Goal: Task Accomplishment & Management: Manage account settings

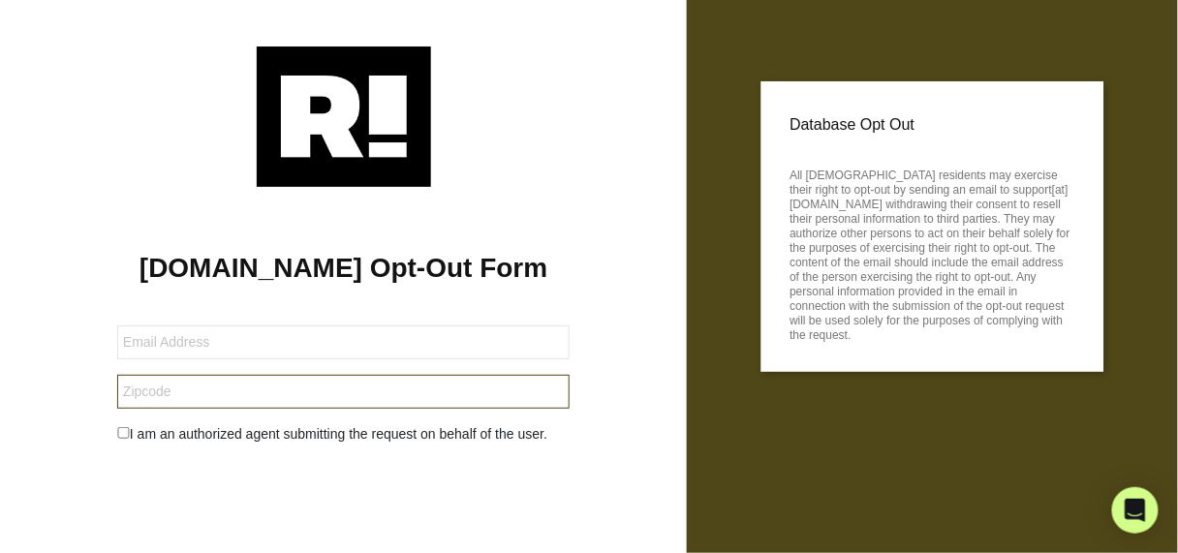
click at [214, 394] on input "text" at bounding box center [343, 392] width 453 height 34
type input "9"
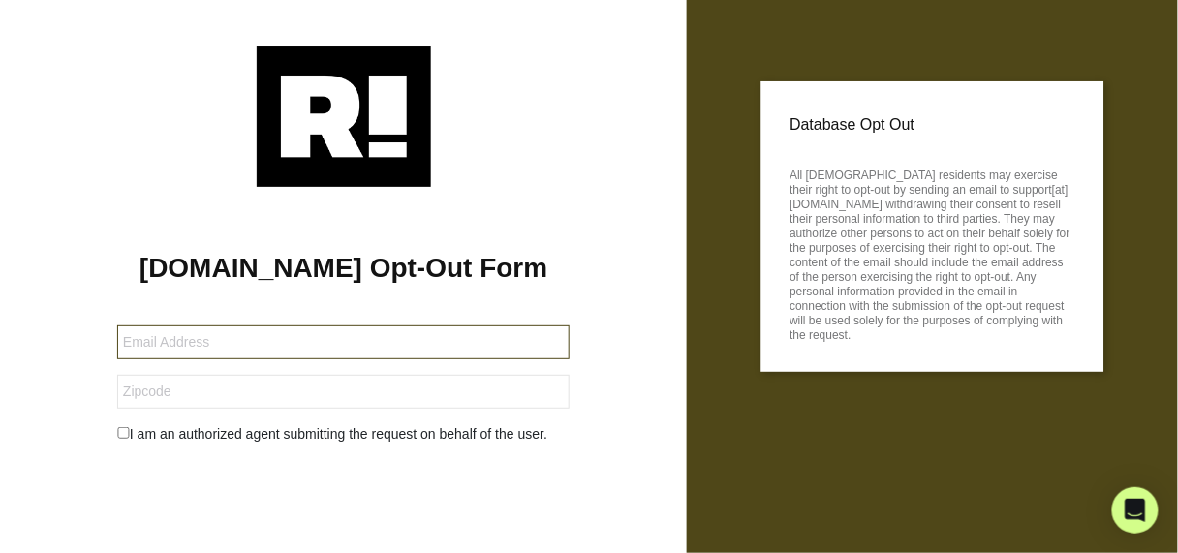
click at [146, 338] on input "text" at bounding box center [343, 342] width 453 height 34
type input "[EMAIL_ADDRESS][DOMAIN_NAME]"
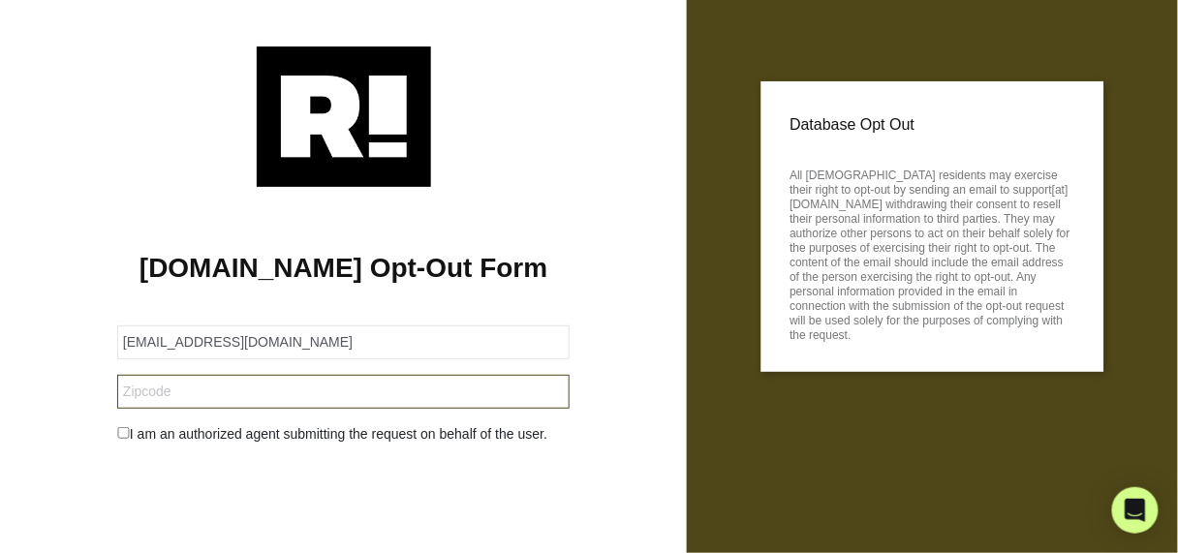
type input "94941"
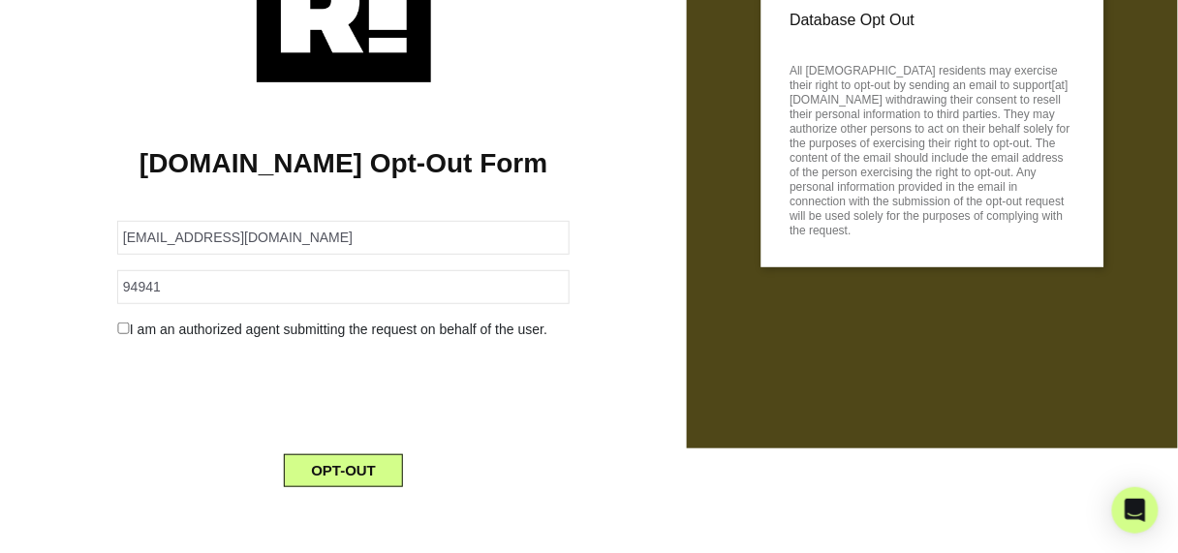
scroll to position [108, 0]
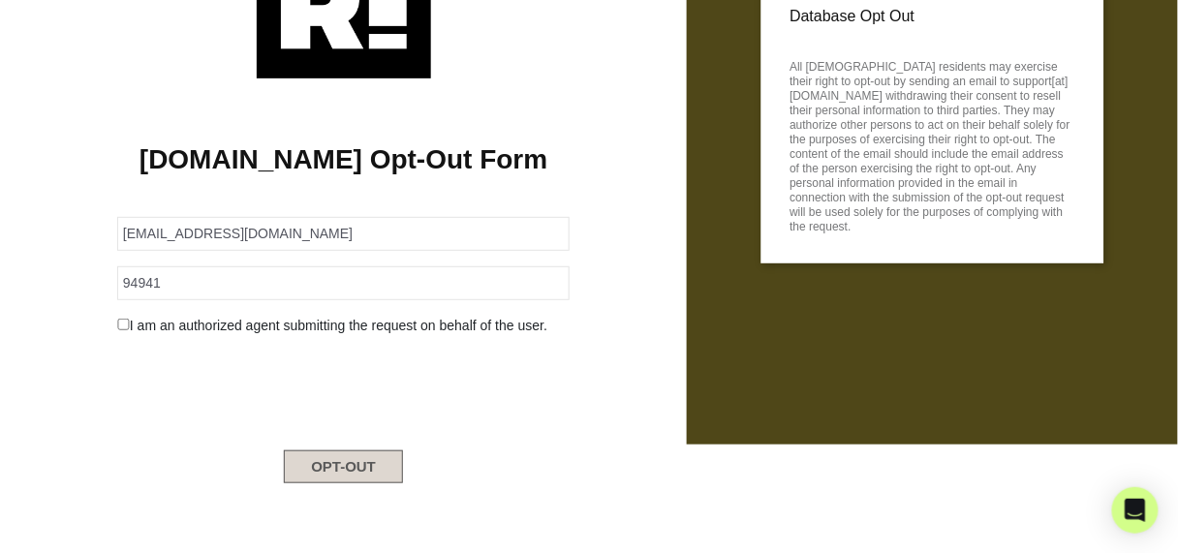
click at [346, 455] on button "OPT-OUT" at bounding box center [343, 466] width 119 height 33
